Goal: Task Accomplishment & Management: Use online tool/utility

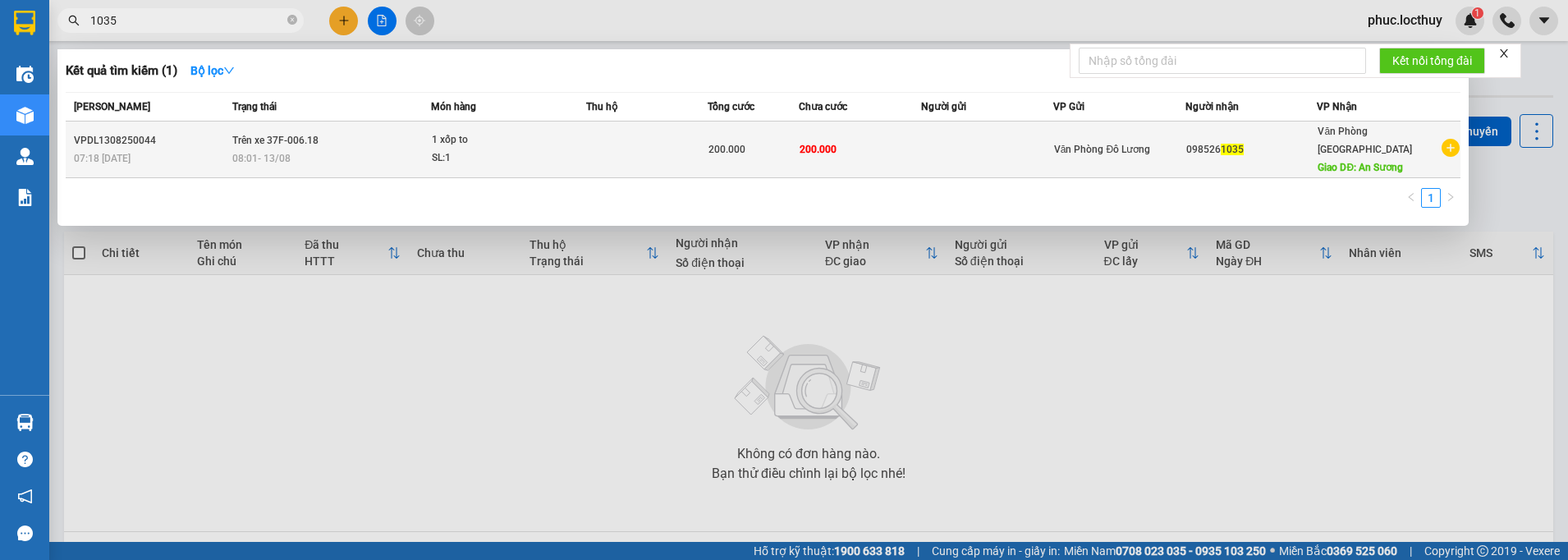
type input "1035"
click at [843, 139] on td "200.000" at bounding box center [859, 150] width 122 height 57
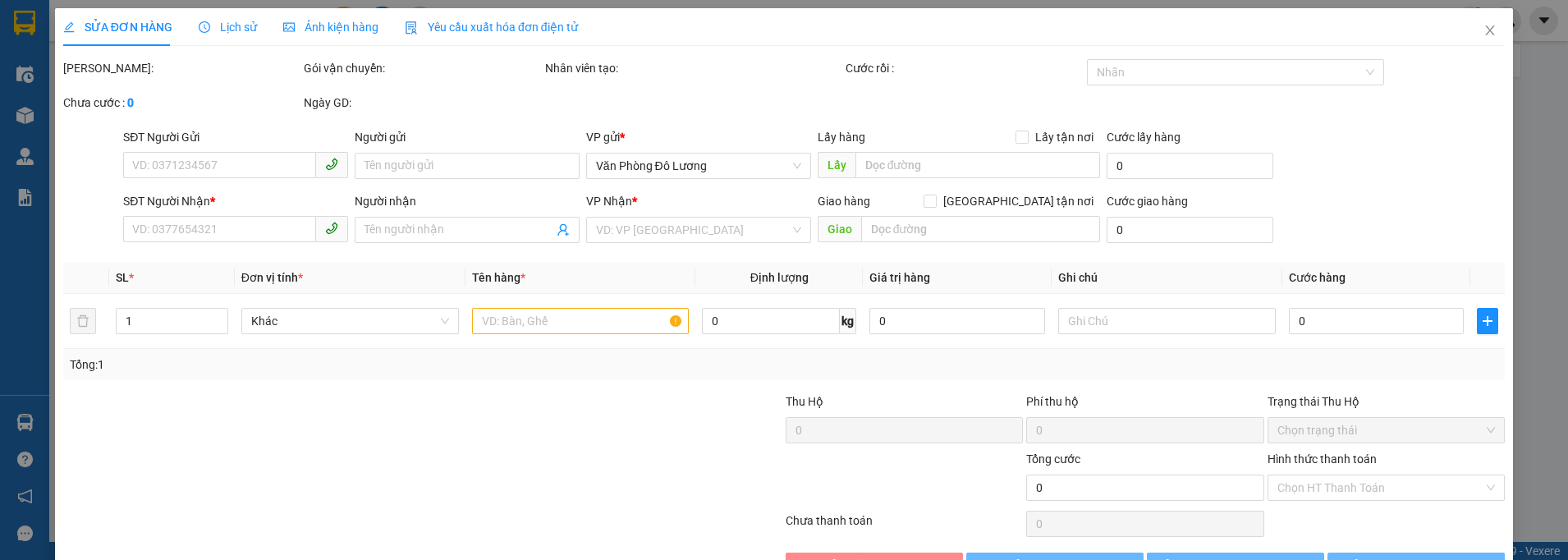
click at [362, 24] on span "Ảnh kiện hàng" at bounding box center [331, 27] width 96 height 14
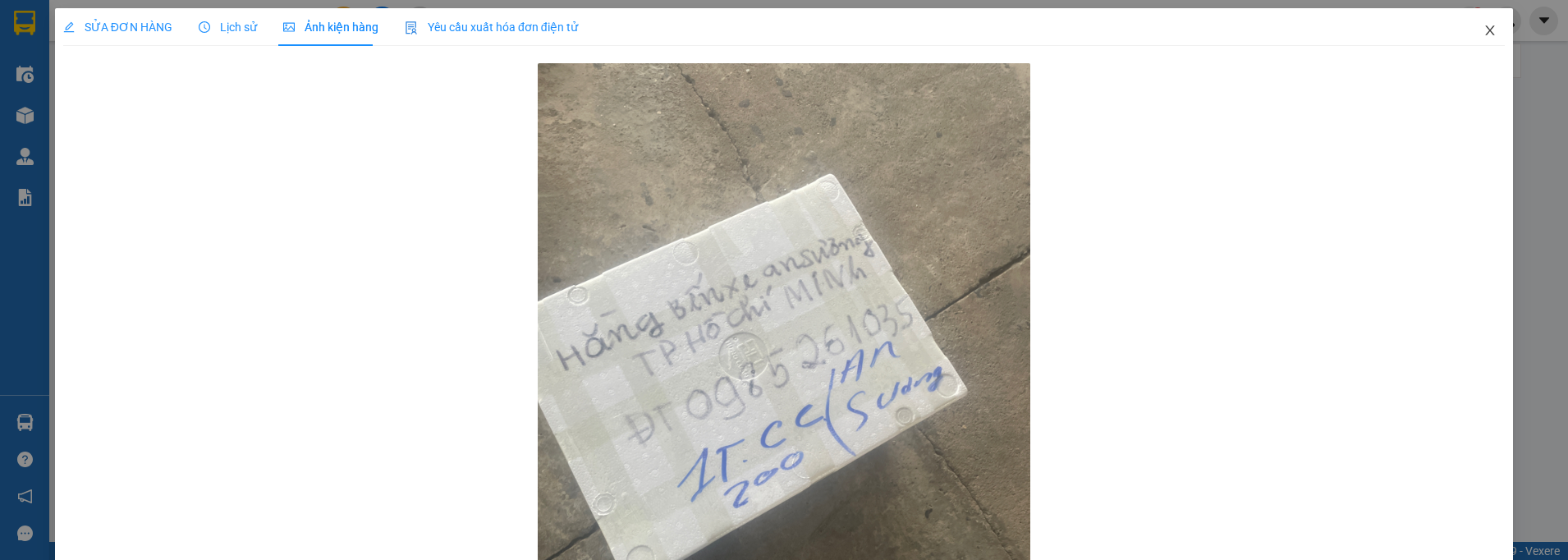
click at [1484, 34] on icon "close" at bounding box center [1490, 30] width 14 height 14
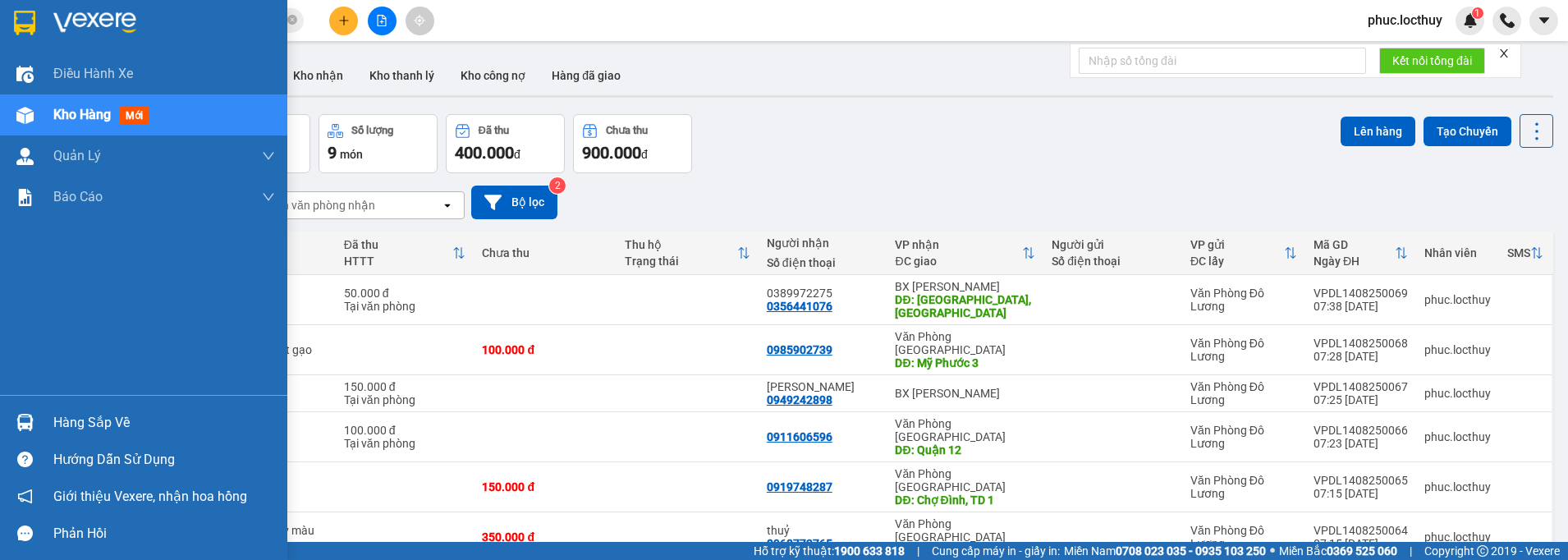
click at [24, 122] on img at bounding box center [24, 115] width 17 height 17
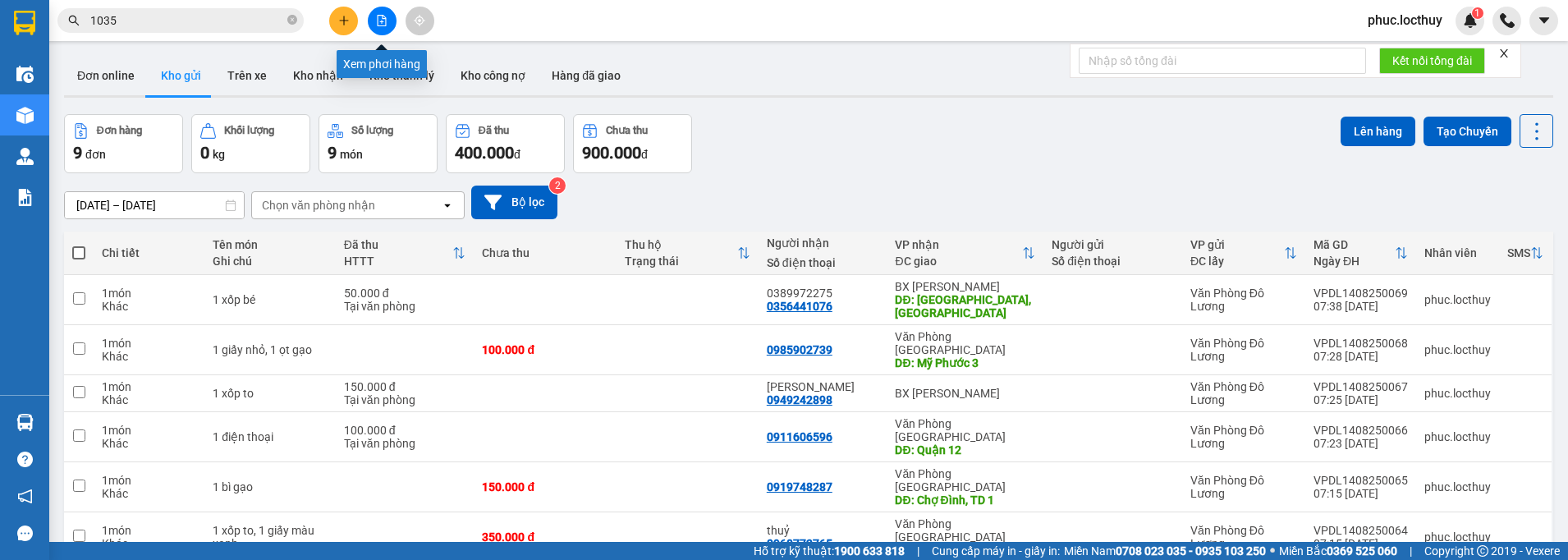
click at [378, 26] on button at bounding box center [382, 21] width 29 height 29
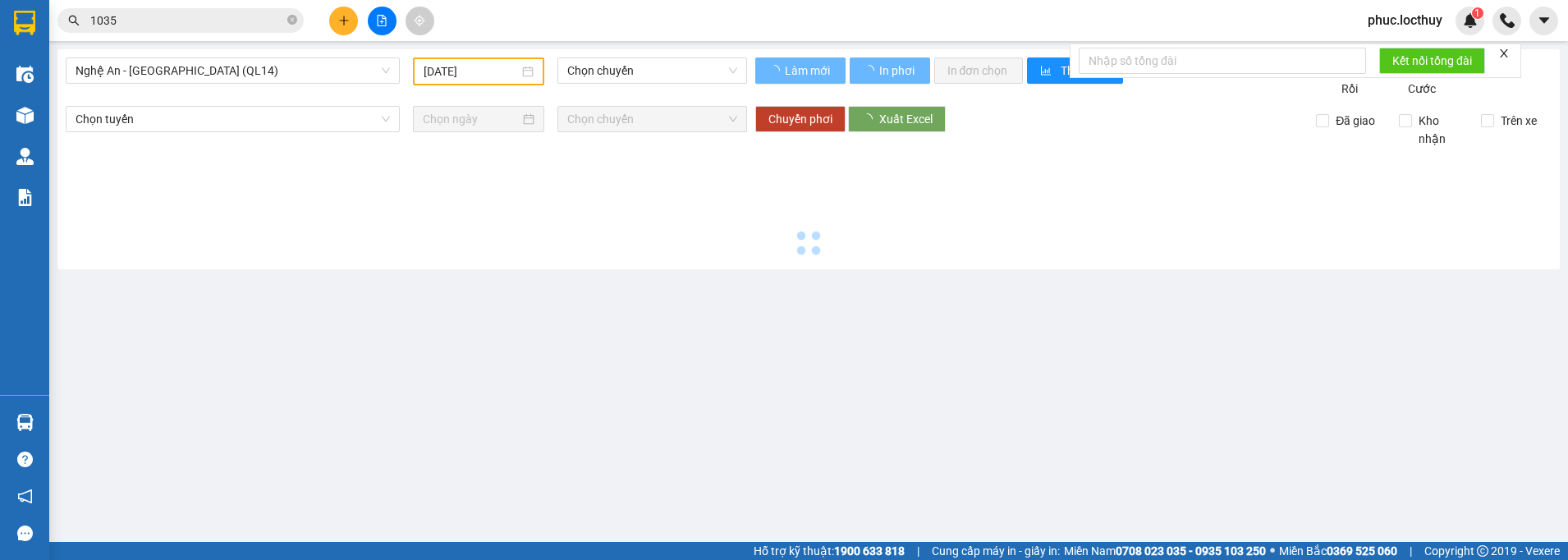
type input "[DATE]"
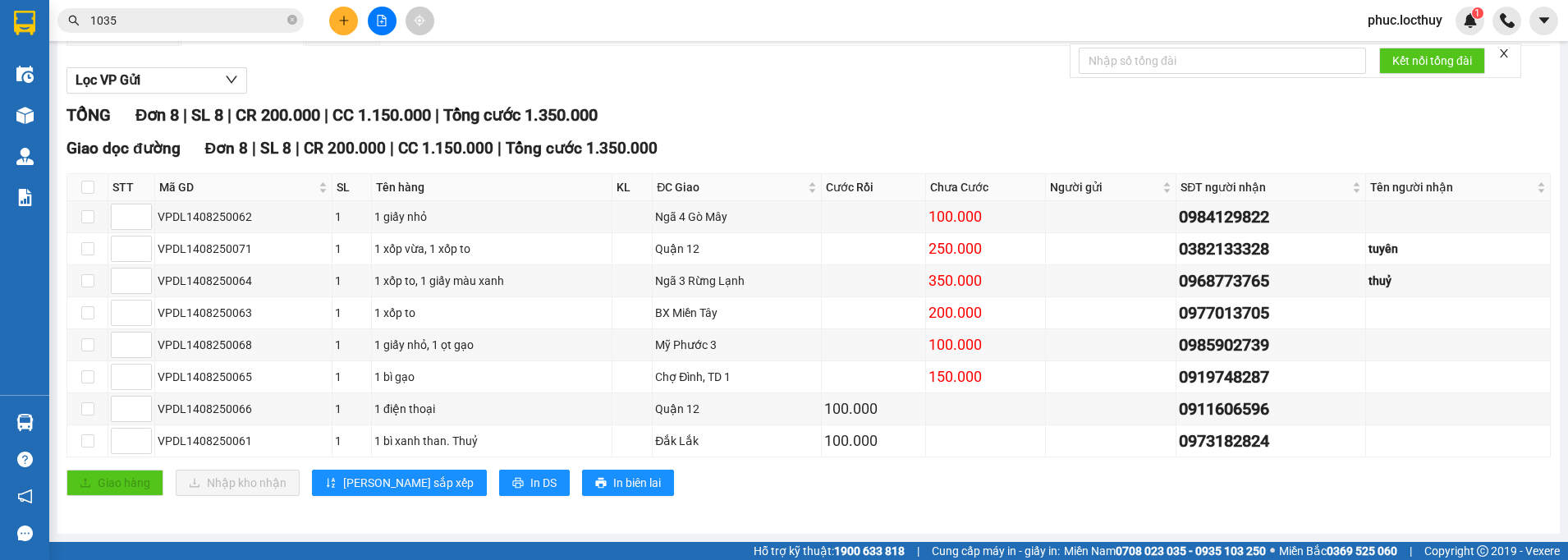
scroll to position [188, 0]
click at [124, 280] on input at bounding box center [132, 280] width 40 height 24
type input "1"
click at [124, 448] on input at bounding box center [132, 440] width 40 height 24
type input "1"
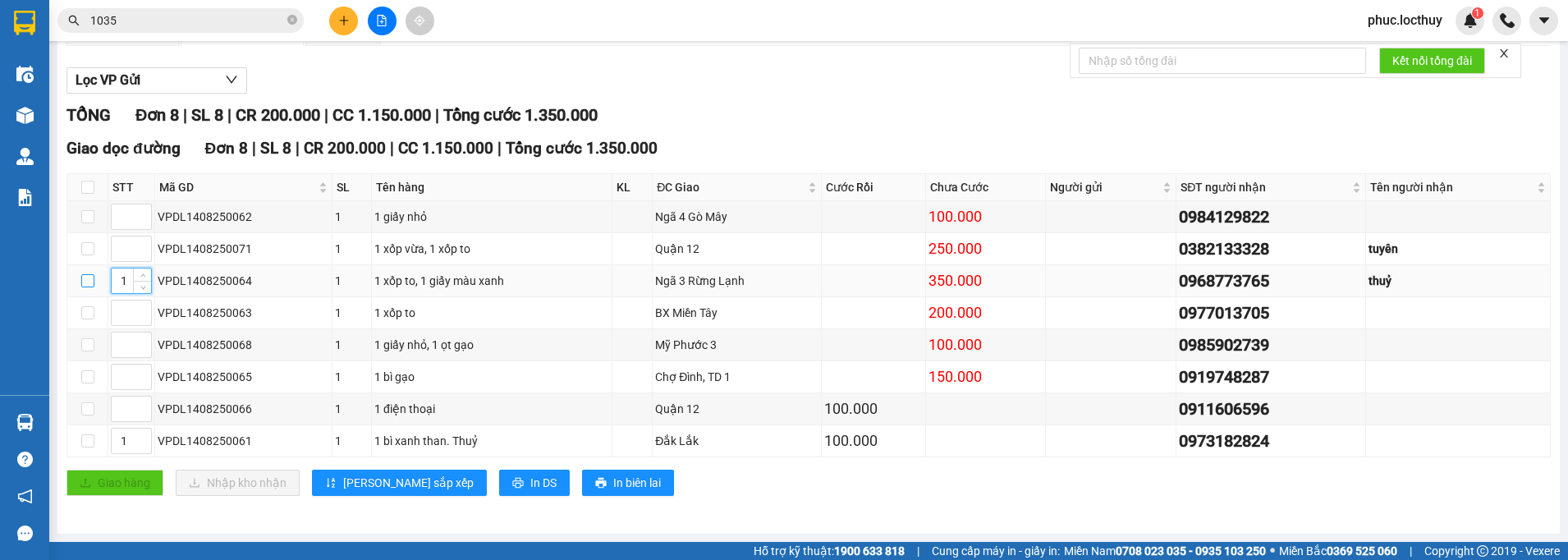
drag, startPoint x: 129, startPoint y: 280, endPoint x: 94, endPoint y: 285, distance: 35.4
click at [94, 285] on tr "1 VPDL1408250064 1 1 xốp to, 1 giấy màu xanh Ngã 3 Rừng Lạnh 350.000 0968773765…" at bounding box center [810, 281] width 1484 height 32
type input "2"
click at [356, 485] on span "[PERSON_NAME] sắp xếp" at bounding box center [408, 482] width 131 height 18
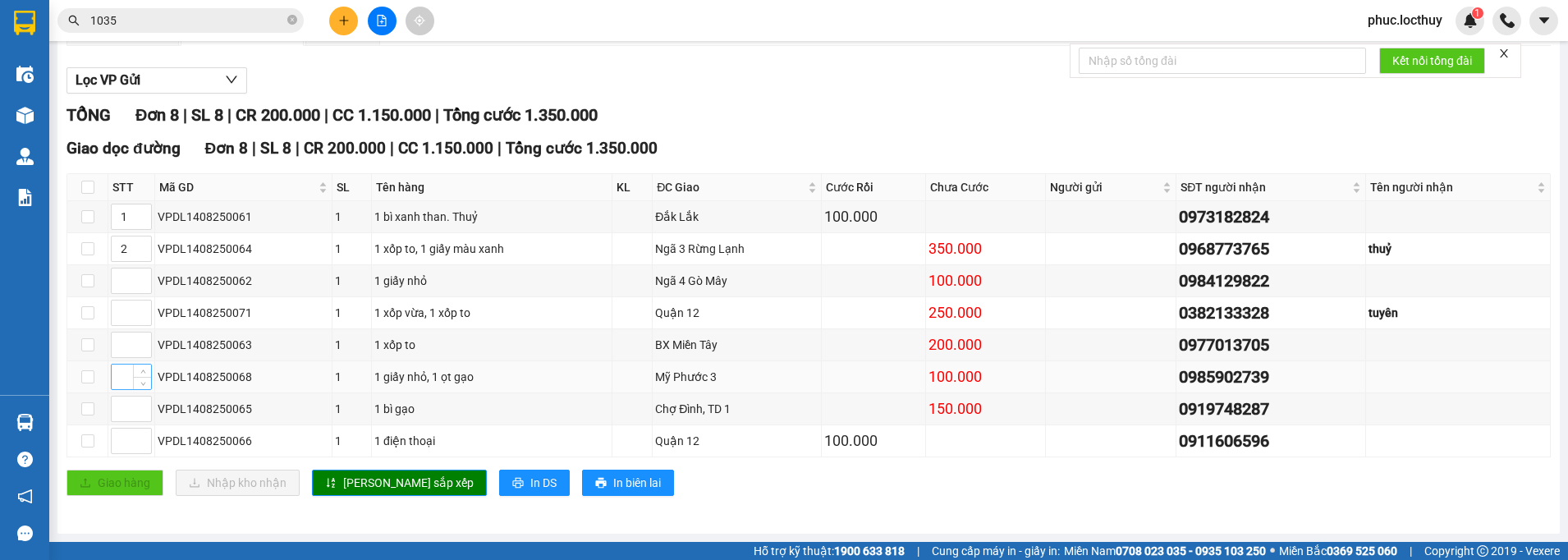
click at [119, 385] on input at bounding box center [132, 376] width 40 height 24
type input "3"
click at [120, 412] on input at bounding box center [132, 409] width 40 height 24
type input "3"
click at [354, 489] on span "[PERSON_NAME] sắp xếp" at bounding box center [408, 482] width 131 height 18
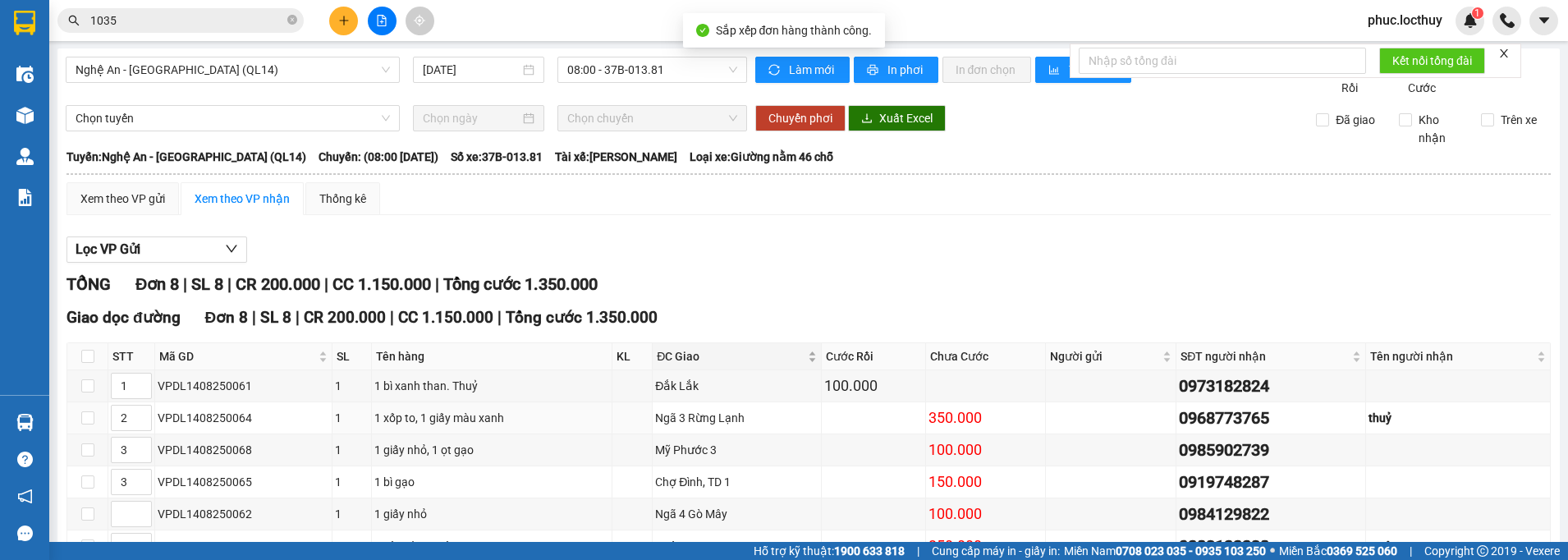
scroll to position [0, 0]
click at [896, 72] on span "In phơi" at bounding box center [906, 70] width 38 height 18
click at [275, 78] on span "Nghệ An - [GEOGRAPHIC_DATA] (QL14)" at bounding box center [233, 70] width 315 height 24
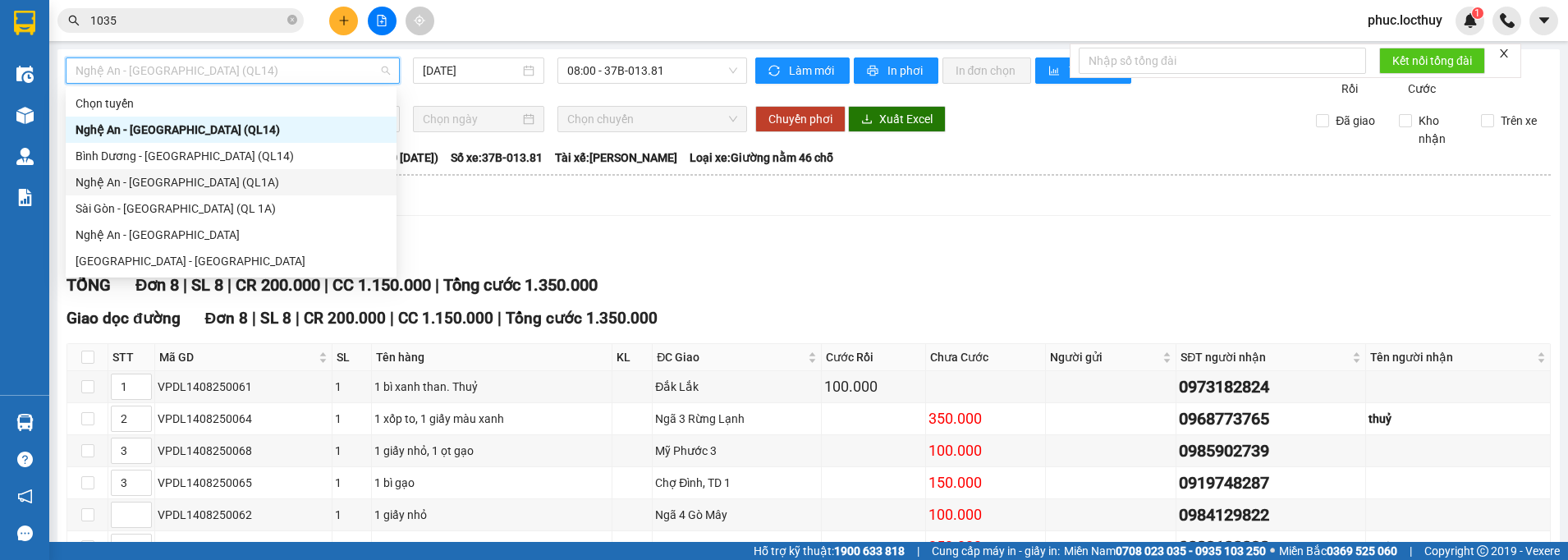
click at [228, 179] on div "Nghệ An - [GEOGRAPHIC_DATA] (QL1A)" at bounding box center [231, 182] width 311 height 18
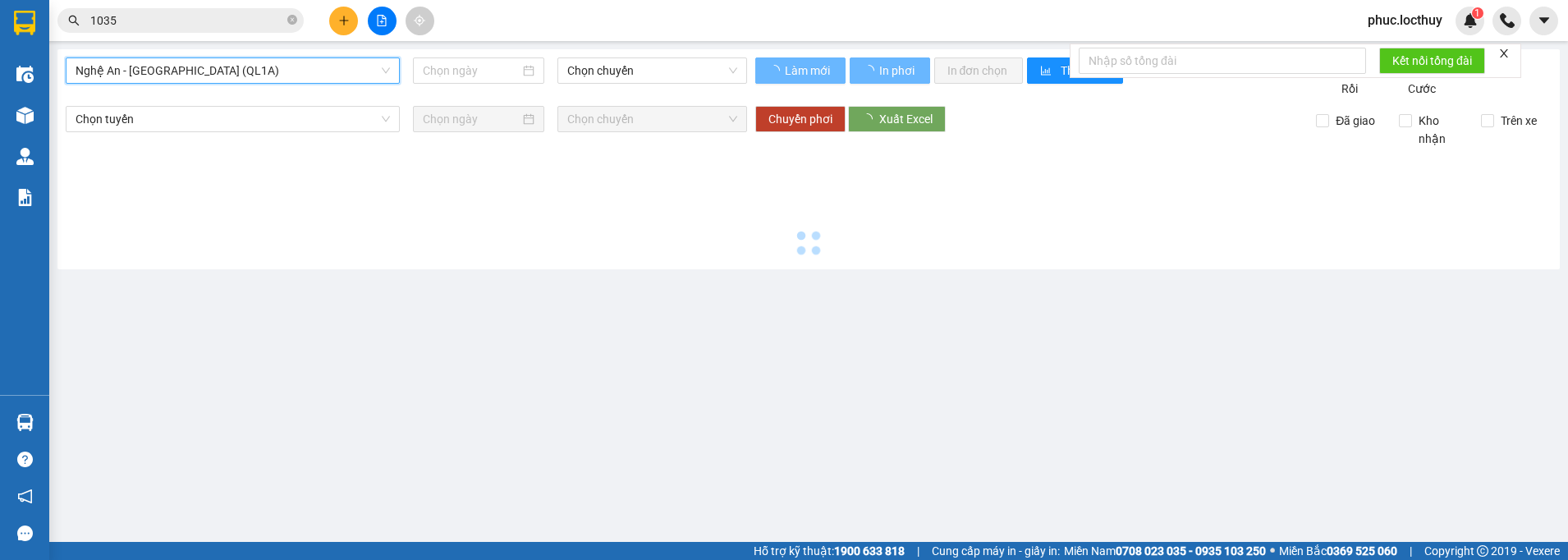
type input "[DATE]"
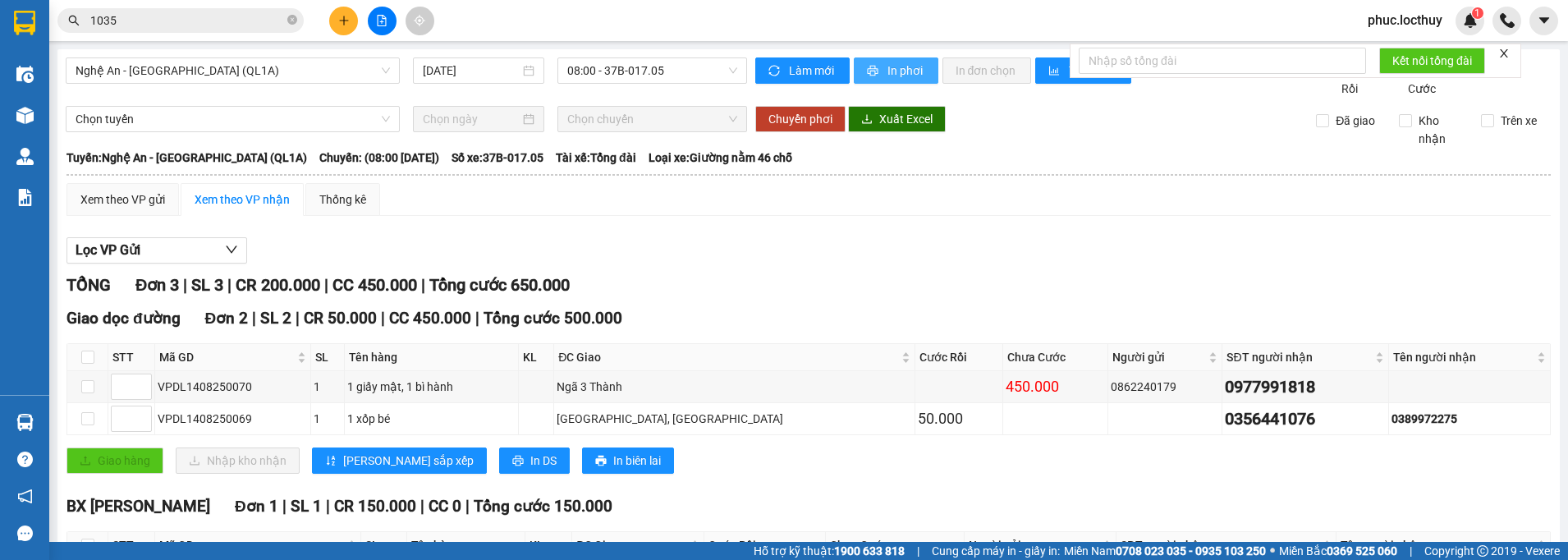
click at [887, 69] on span "In phơi" at bounding box center [906, 70] width 38 height 18
